Goal: Task Accomplishment & Management: Manage account settings

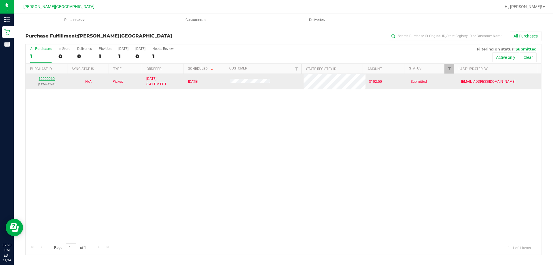
click at [45, 78] on link "12000960" at bounding box center [47, 79] width 16 height 4
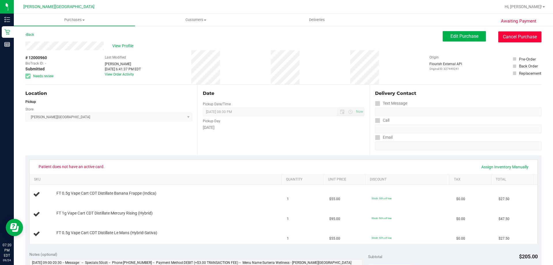
click at [507, 39] on button "Cancel Purchase" at bounding box center [520, 36] width 43 height 11
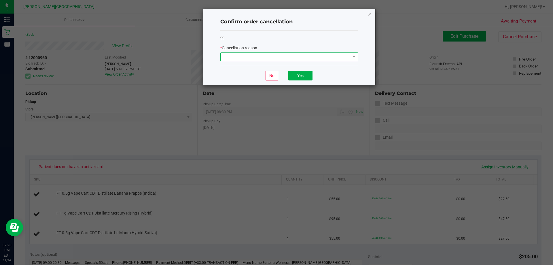
click at [315, 55] on span at bounding box center [286, 57] width 130 height 8
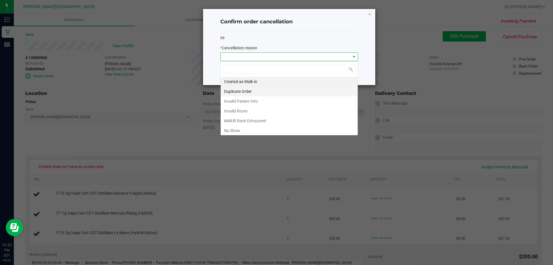
scroll to position [9, 138]
click at [238, 132] on li "No Show" at bounding box center [289, 131] width 137 height 10
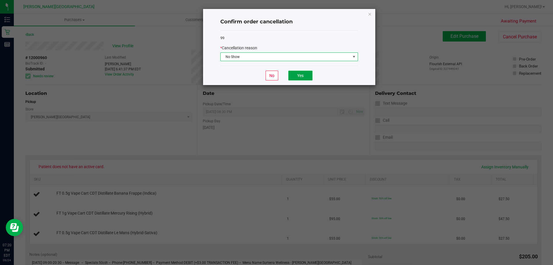
click at [307, 80] on button "Yes" at bounding box center [300, 76] width 24 height 10
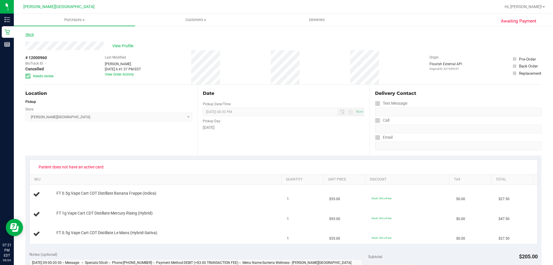
click at [33, 35] on link "Back" at bounding box center [29, 35] width 9 height 4
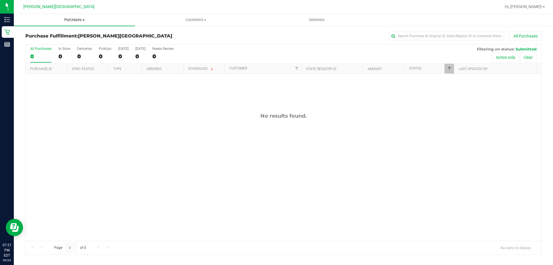
click at [71, 21] on span "Purchases" at bounding box center [74, 19] width 121 height 5
click at [33, 44] on li "Fulfillment" at bounding box center [74, 41] width 121 height 7
click at [80, 22] on span "Purchases" at bounding box center [74, 19] width 121 height 5
click at [54, 35] on span "Summary of purchases" at bounding box center [43, 34] width 59 height 5
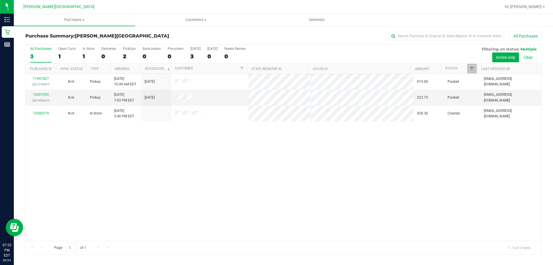
click at [257, 210] on div "11997827 (327278597) N/A Pickup 9/24/2025 10:49 AM EDT 9/24/2025 $15.00 Packed …" at bounding box center [284, 157] width 516 height 167
click at [63, 19] on span "Purchases" at bounding box center [74, 19] width 121 height 5
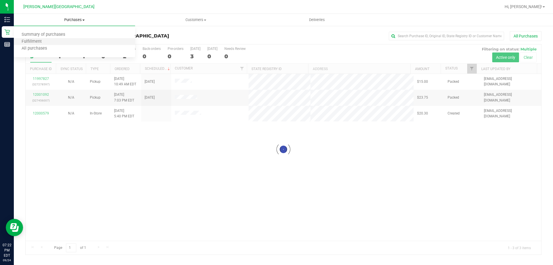
click at [62, 39] on li "Fulfillment" at bounding box center [74, 41] width 121 height 7
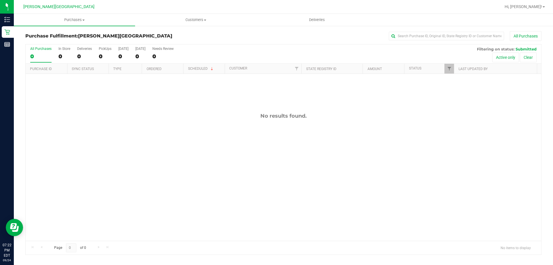
click at [294, 211] on div "No results found." at bounding box center [284, 177] width 516 height 206
click at [75, 21] on span "Purchases" at bounding box center [74, 19] width 121 height 5
click at [62, 32] on span "Summary of purchases" at bounding box center [43, 34] width 59 height 5
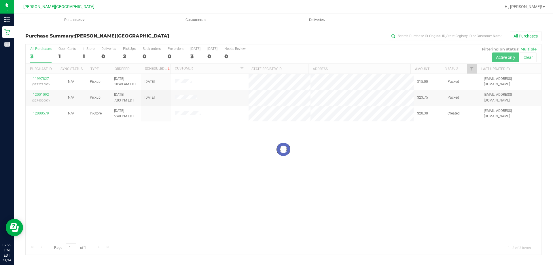
click at [46, 78] on div at bounding box center [284, 149] width 516 height 210
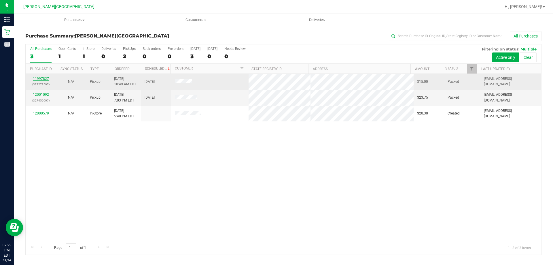
click at [46, 77] on link "11997827" at bounding box center [41, 79] width 16 height 4
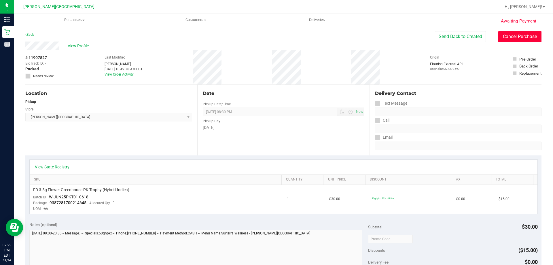
click at [524, 40] on button "Cancel Purchase" at bounding box center [520, 36] width 43 height 11
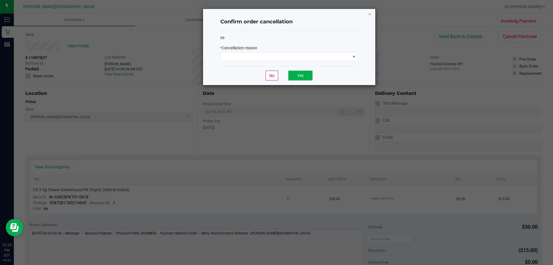
click at [326, 52] on div "* Cancellation reason" at bounding box center [289, 53] width 138 height 16
click at [324, 58] on span at bounding box center [286, 57] width 130 height 8
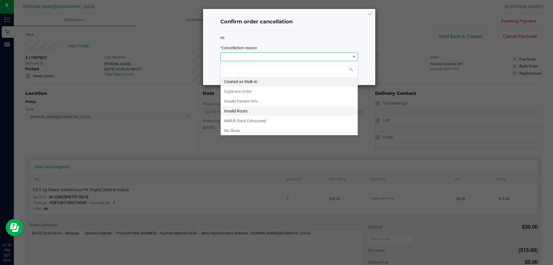
scroll to position [9, 138]
click at [233, 132] on li "No Show" at bounding box center [289, 131] width 137 height 10
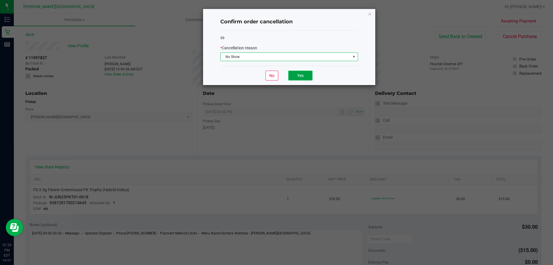
click at [306, 78] on button "Yes" at bounding box center [300, 76] width 24 height 10
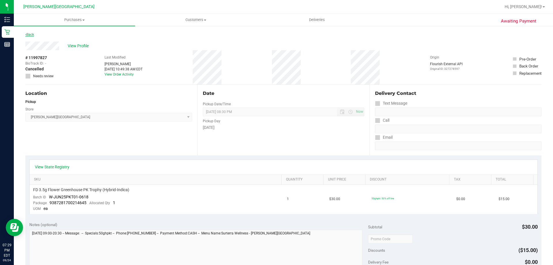
click at [34, 34] on link "Back" at bounding box center [29, 35] width 9 height 4
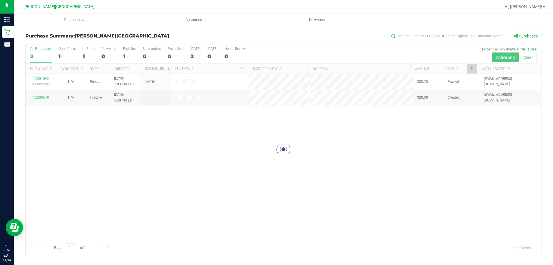
click at [41, 98] on div at bounding box center [284, 149] width 516 height 210
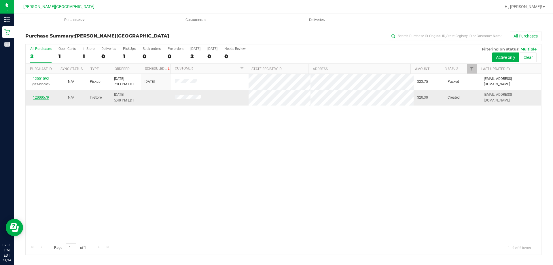
click at [44, 97] on link "12000579" at bounding box center [41, 97] width 16 height 4
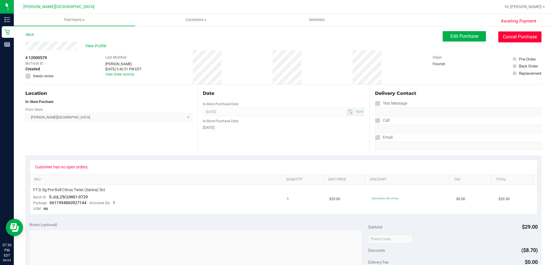
click at [515, 35] on button "Cancel Purchase" at bounding box center [520, 36] width 43 height 11
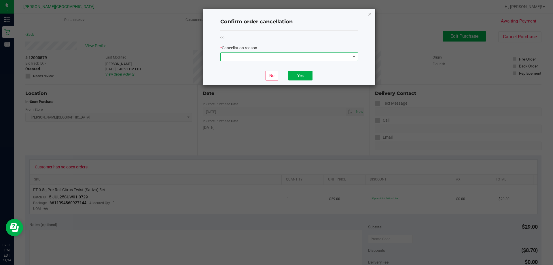
click at [318, 57] on span at bounding box center [286, 57] width 130 height 8
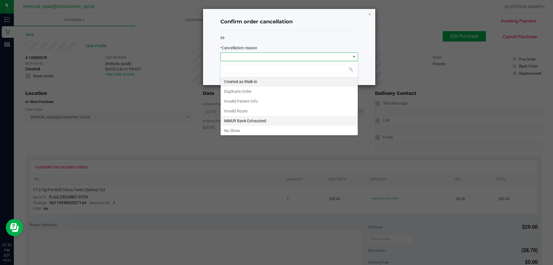
scroll to position [9, 138]
click at [231, 127] on li "No Show" at bounding box center [289, 131] width 137 height 10
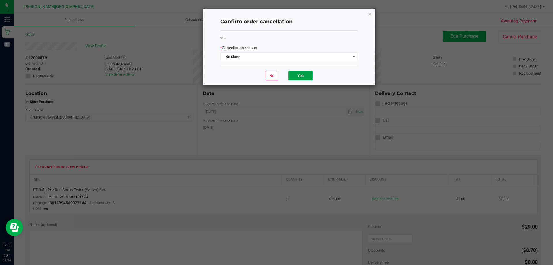
click at [307, 78] on button "Yes" at bounding box center [300, 76] width 24 height 10
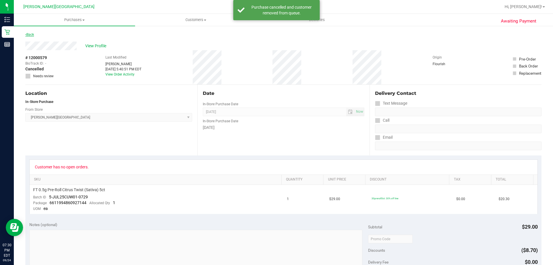
click at [34, 35] on link "Back" at bounding box center [29, 35] width 9 height 4
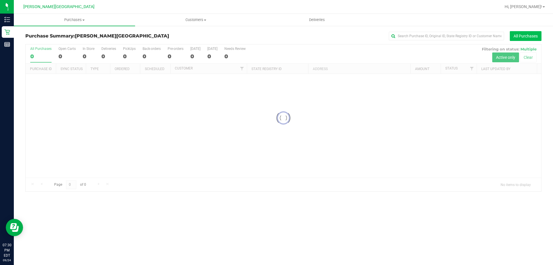
click at [522, 38] on button "All Purchases" at bounding box center [526, 36] width 32 height 10
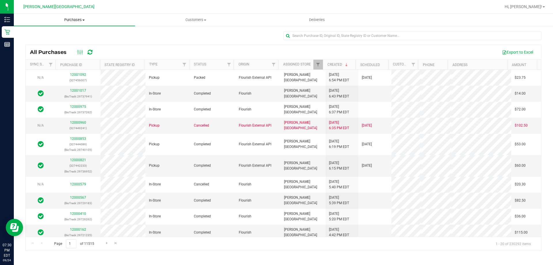
click at [82, 19] on span "Purchases" at bounding box center [74, 19] width 121 height 5
click at [54, 43] on li "Fulfillment" at bounding box center [74, 41] width 121 height 7
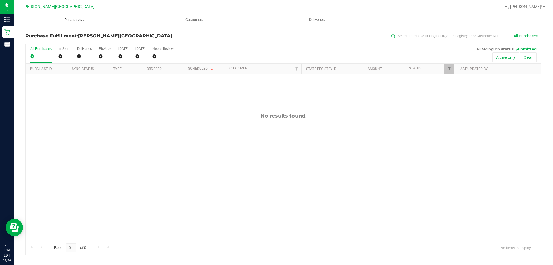
click at [78, 21] on span "Purchases" at bounding box center [74, 19] width 121 height 5
click at [67, 35] on span "Summary of purchases" at bounding box center [43, 34] width 59 height 5
click at [79, 20] on span "Purchases" at bounding box center [74, 19] width 121 height 5
click at [45, 37] on span "Summary of purchases" at bounding box center [43, 34] width 59 height 5
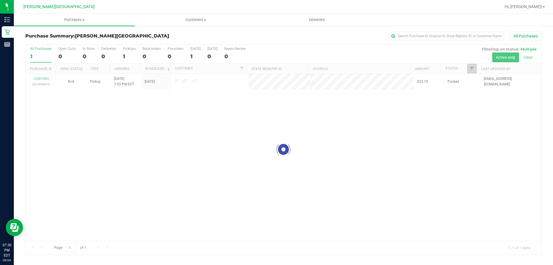
click at [43, 79] on div at bounding box center [284, 149] width 516 height 210
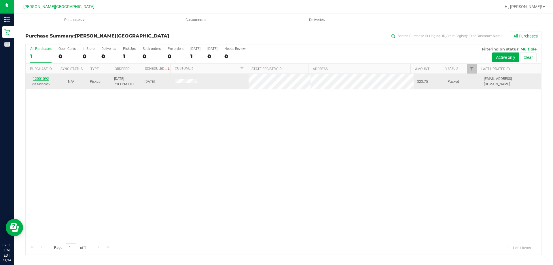
click at [45, 79] on link "12001092" at bounding box center [41, 79] width 16 height 4
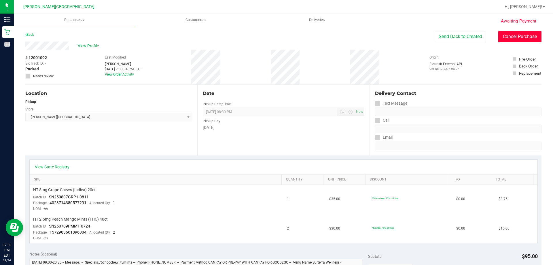
click at [499, 34] on button "Cancel Purchase" at bounding box center [520, 36] width 43 height 11
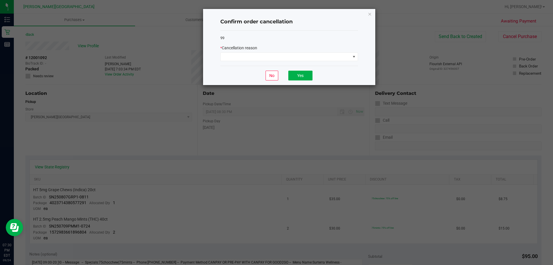
click at [290, 62] on div "99 * Cancellation reason" at bounding box center [289, 48] width 138 height 35
click at [292, 59] on span at bounding box center [286, 57] width 130 height 8
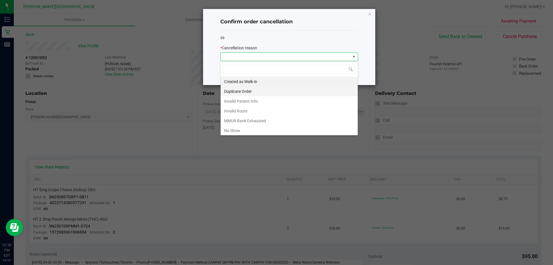
scroll to position [9, 138]
click at [240, 127] on li "No Show" at bounding box center [289, 131] width 137 height 10
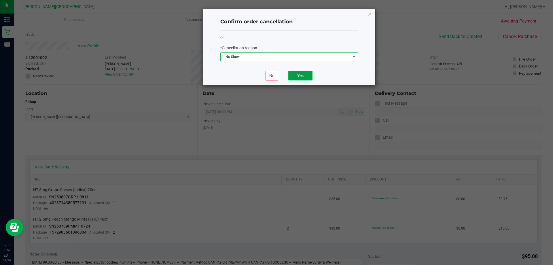
click at [298, 78] on button "Yes" at bounding box center [300, 76] width 24 height 10
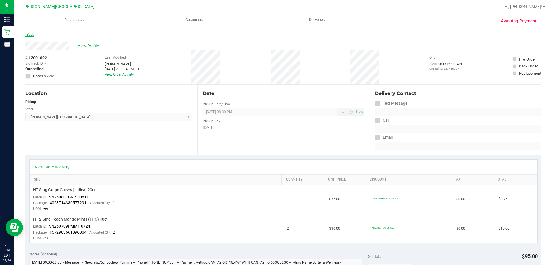
click at [31, 35] on link "Back" at bounding box center [29, 35] width 9 height 4
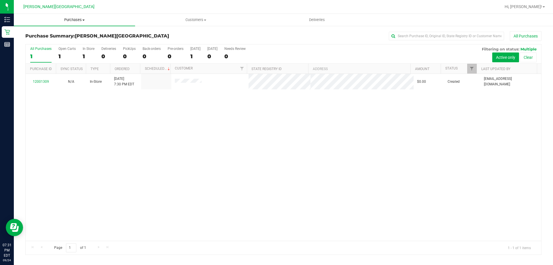
click at [76, 19] on span "Purchases" at bounding box center [74, 19] width 121 height 5
click at [80, 37] on li "Summary of purchases" at bounding box center [74, 34] width 121 height 7
click at [324, 154] on div "12001309 N/A In-Store [DATE] 7:30 PM EDT $0.00 Created [EMAIL_ADDRESS][DOMAIN_N…" at bounding box center [284, 157] width 516 height 167
